Goal: Check status

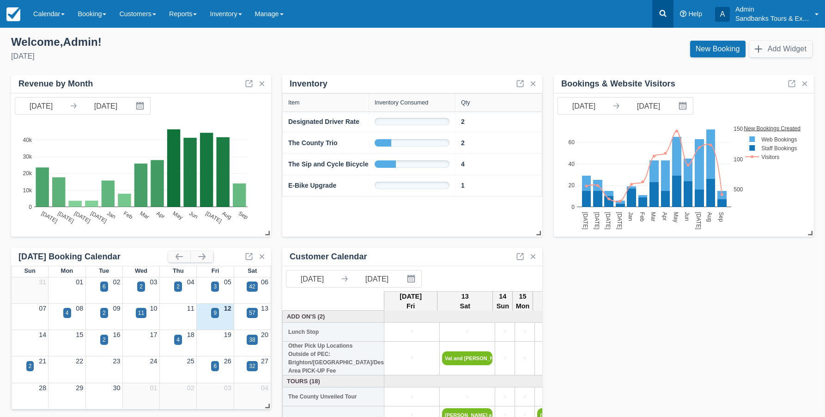
click at [659, 12] on icon at bounding box center [662, 13] width 9 height 9
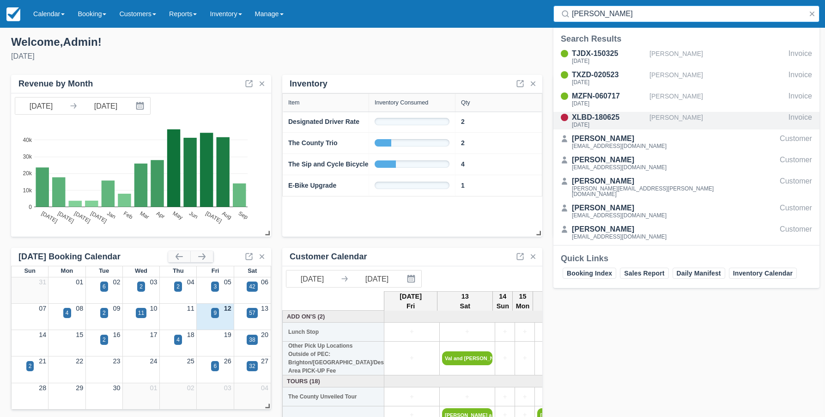
type input "[PERSON_NAME]"
click at [612, 115] on div "XLBD-180625" at bounding box center [609, 117] width 74 height 11
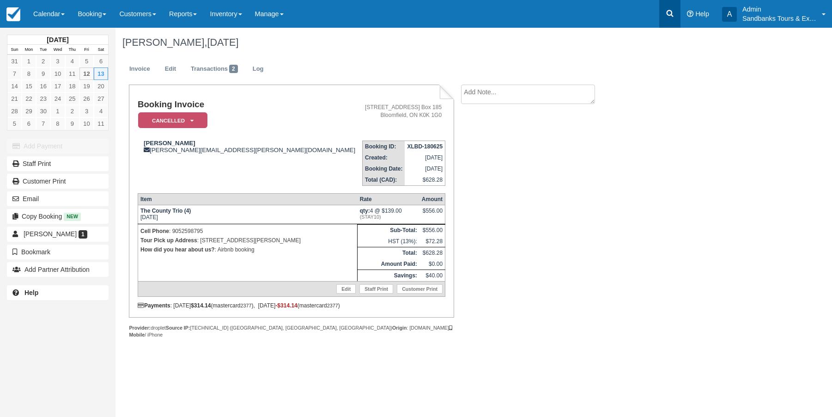
click at [669, 12] on icon at bounding box center [669, 13] width 9 height 9
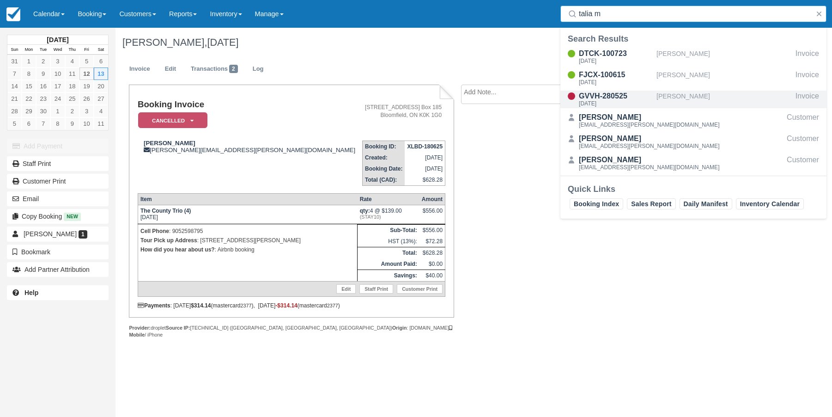
type input "talia m"
click at [620, 91] on div "GVVH-280525" at bounding box center [616, 96] width 74 height 11
